Goal: Find specific page/section

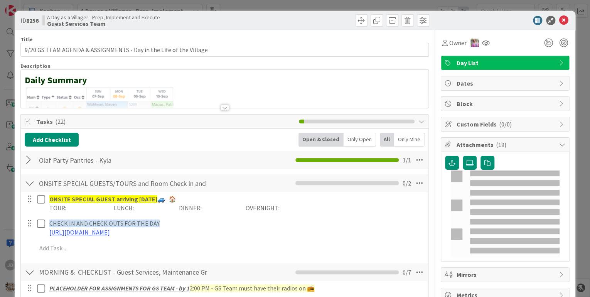
click at [559, 17] on icon at bounding box center [563, 20] width 9 height 9
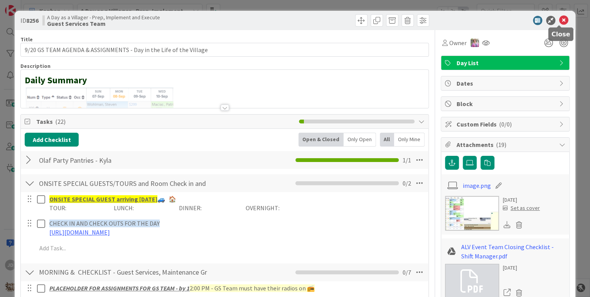
click at [559, 19] on icon at bounding box center [563, 20] width 9 height 9
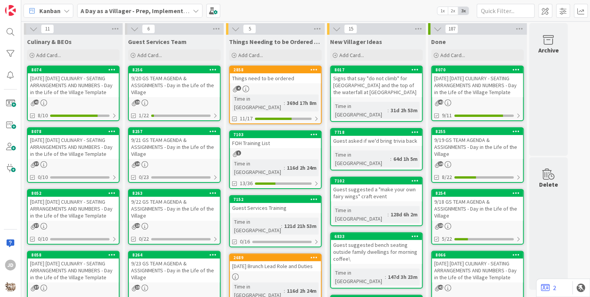
click at [71, 76] on div "[DATE] [DATE] CULINARY - SEATING ARRANGEMENTS AND NUMBERS - Day in the Life of …" at bounding box center [73, 85] width 91 height 24
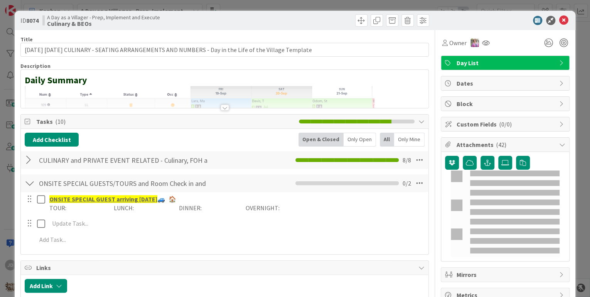
click at [559, 20] on icon at bounding box center [563, 20] width 9 height 9
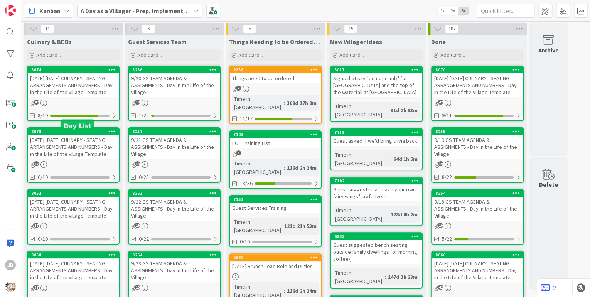
click at [68, 148] on div "[DATE] [DATE] CULINARY - SEATING ARRANGEMENTS AND NUMBERS - Day in the Life of …" at bounding box center [73, 147] width 91 height 24
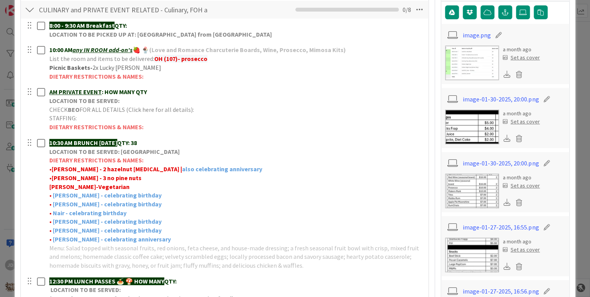
scroll to position [243, 0]
